Goal: Information Seeking & Learning: Learn about a topic

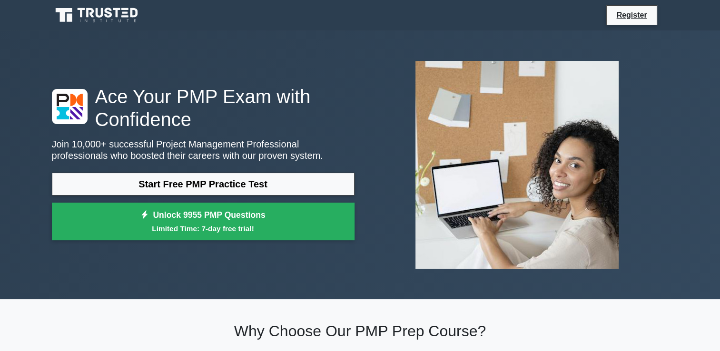
click at [101, 20] on icon at bounding box center [97, 15] width 91 height 18
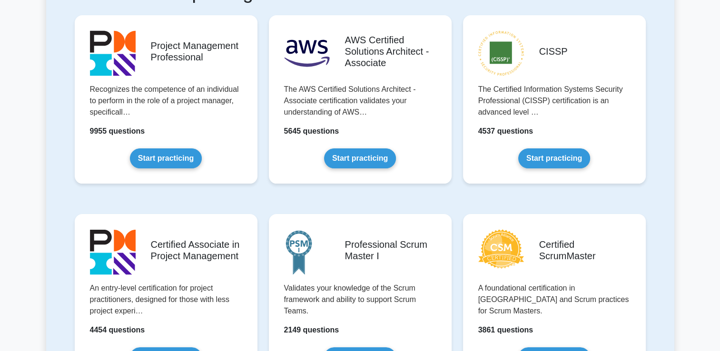
scroll to position [218, 0]
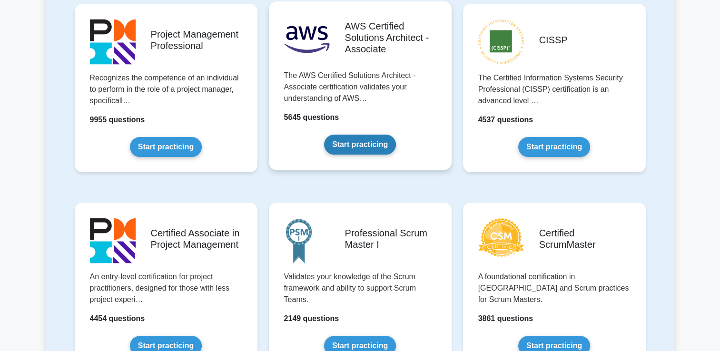
click at [365, 135] on link "Start practicing" at bounding box center [360, 145] width 72 height 20
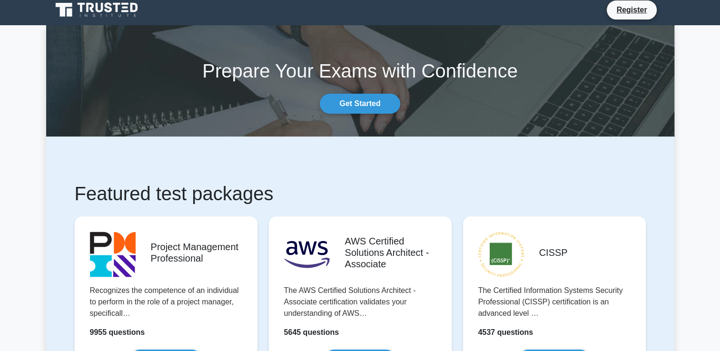
scroll to position [0, 0]
